Goal: Task Accomplishment & Management: Manage account settings

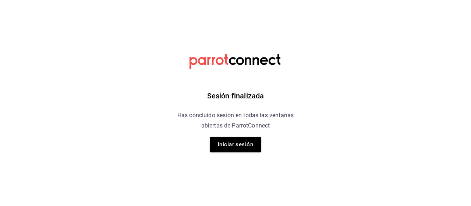
click at [56, 0] on html "Sesión finalizada Has concluido sesión en todas las ventanas abiertas de Parrot…" at bounding box center [235, 0] width 471 height 0
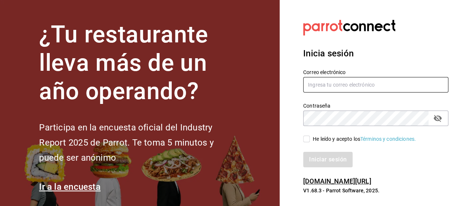
click at [335, 81] on input "text" at bounding box center [375, 84] width 145 height 15
type input "luis.gomez.2302@gmail.com"
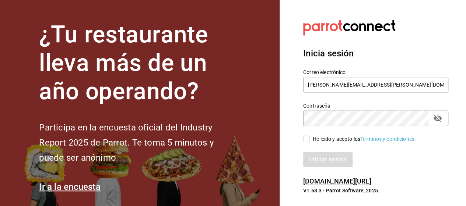
click at [433, 119] on icon "passwordField" at bounding box center [437, 118] width 9 height 9
click at [437, 119] on icon "passwordField" at bounding box center [437, 119] width 8 height 6
click at [437, 119] on icon "passwordField" at bounding box center [437, 118] width 8 height 7
click at [308, 137] on input "He leído y acepto los Términos y condiciones." at bounding box center [306, 138] width 7 height 7
checkbox input "true"
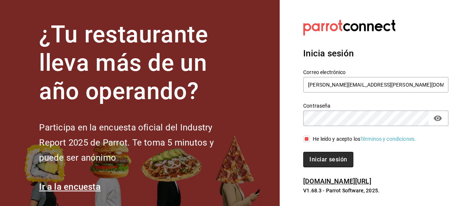
click at [320, 163] on button "Iniciar sesión" at bounding box center [328, 159] width 50 height 15
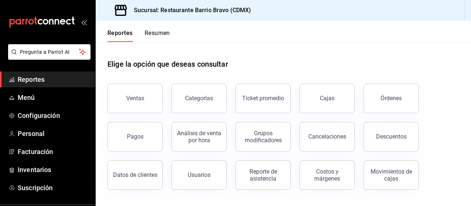
click at [163, 33] on button "Resumen" at bounding box center [157, 35] width 25 height 13
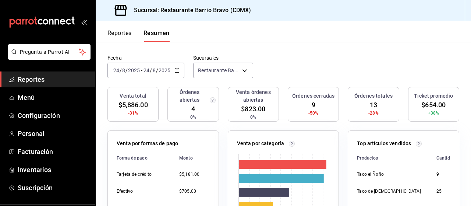
scroll to position [44, 0]
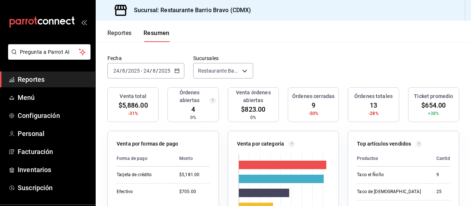
click at [179, 72] on div "[DATE] [DATE] - [DATE] [DATE]" at bounding box center [145, 70] width 77 height 15
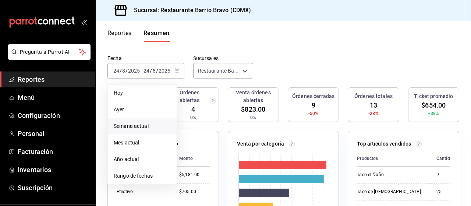
click at [155, 124] on span "Semana actual" at bounding box center [142, 126] width 57 height 8
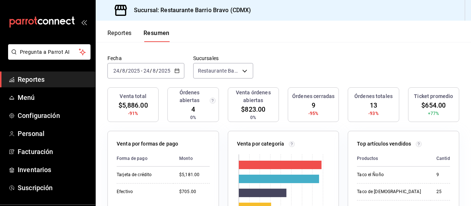
click at [177, 71] on icon "button" at bounding box center [176, 70] width 5 height 5
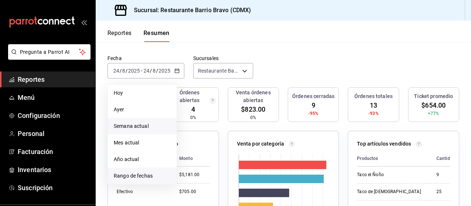
click at [163, 177] on span "Rango de fechas" at bounding box center [142, 176] width 57 height 8
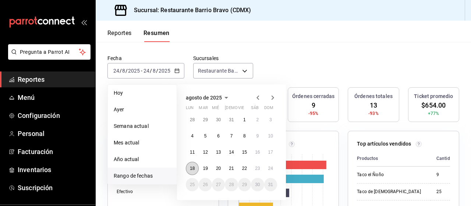
click at [190, 167] on abbr "18" at bounding box center [192, 168] width 5 height 5
click at [269, 163] on button "24" at bounding box center [270, 168] width 13 height 13
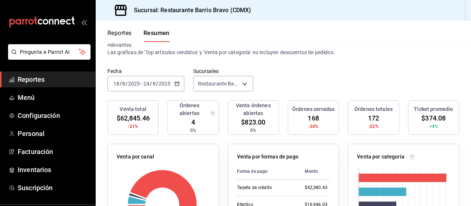
scroll to position [0, 0]
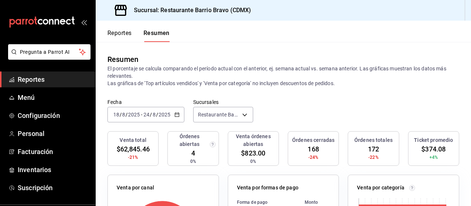
click at [45, 27] on icon "mailbox folders" at bounding box center [42, 22] width 66 height 11
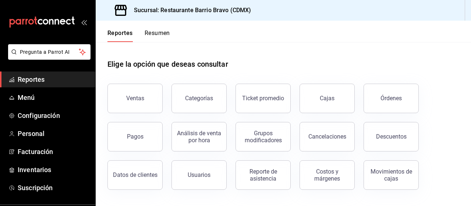
click at [161, 35] on button "Resumen" at bounding box center [157, 35] width 25 height 13
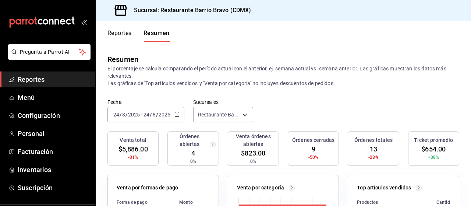
click at [40, 25] on icon "mailbox folders" at bounding box center [42, 22] width 66 height 11
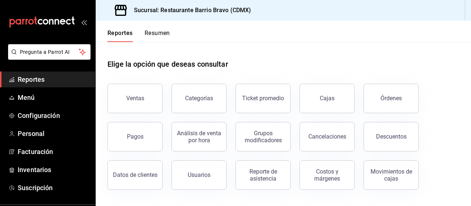
click at [162, 36] on button "Resumen" at bounding box center [157, 35] width 25 height 13
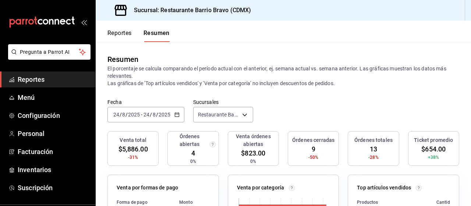
click at [54, 23] on icon "mailbox folders" at bounding box center [56, 22] width 4 height 6
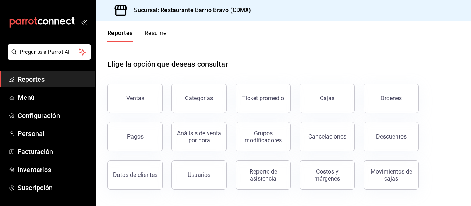
click at [162, 33] on button "Resumen" at bounding box center [157, 35] width 25 height 13
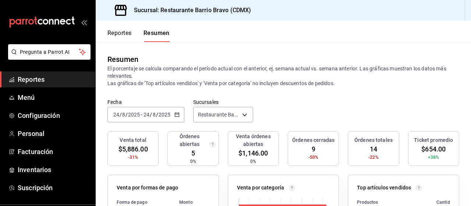
click at [33, 23] on icon "mailbox folders" at bounding box center [42, 22] width 66 height 11
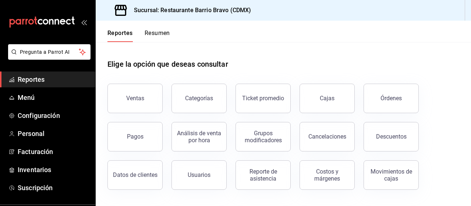
click at [163, 32] on button "Resumen" at bounding box center [157, 35] width 25 height 13
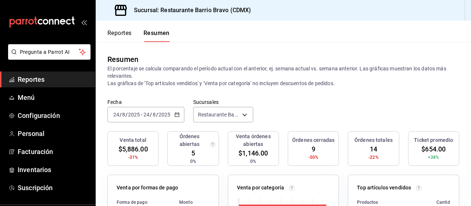
click at [49, 24] on icon "mailbox folders" at bounding box center [51, 22] width 4 height 6
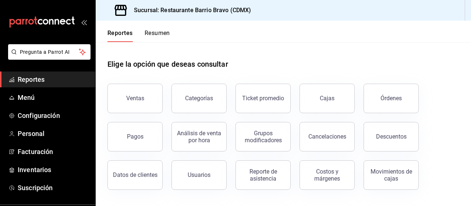
click at [148, 34] on button "Resumen" at bounding box center [157, 35] width 25 height 13
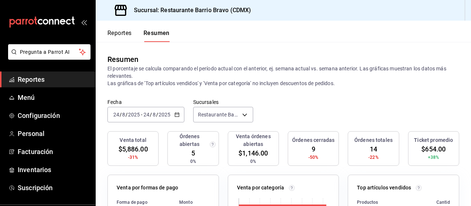
click at [49, 22] on icon "mailbox folders" at bounding box center [51, 22] width 4 height 6
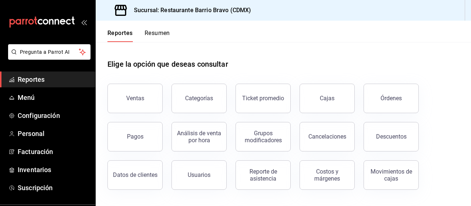
click at [164, 39] on button "Resumen" at bounding box center [157, 35] width 25 height 13
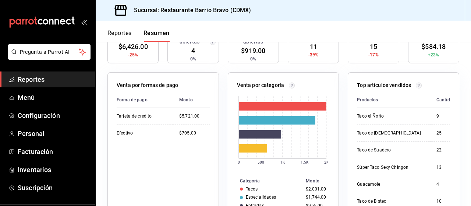
scroll to position [104, 0]
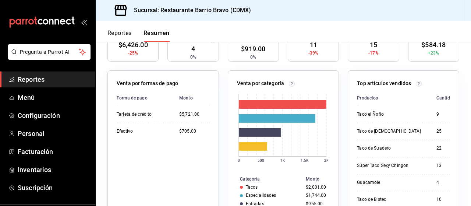
click at [225, 145] on div "Venta por categoría 0 500 1K 1.5K 2K Categoría Monto Tacos $2,001.00 Especialid…" at bounding box center [279, 142] width 120 height 163
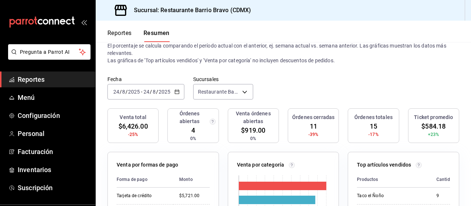
scroll to position [22, 0]
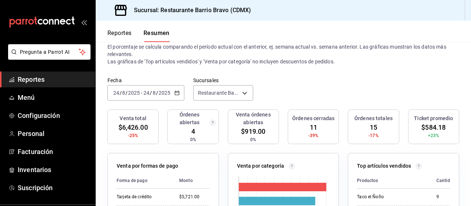
click at [45, 22] on icon "mailbox folders" at bounding box center [42, 22] width 66 height 11
